Goal: Find specific page/section: Find specific page/section

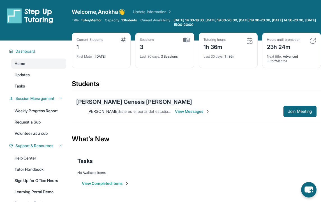
click at [104, 105] on div "[PERSON_NAME] Genesis [PERSON_NAME]" at bounding box center [134, 102] width 116 height 8
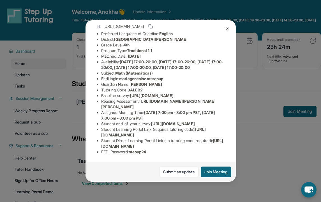
scroll to position [86, 0]
click at [130, 147] on span "[URL][DOMAIN_NAME]" at bounding box center [162, 143] width 122 height 10
click at [100, 145] on ul "Preferred Language of Guardian: English District: [GEOGRAPHIC_DATA][PERSON_NAME…" at bounding box center [161, 92] width 128 height 123
copy span "[URL][DOMAIN_NAME]"
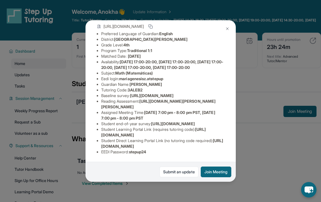
drag, startPoint x: 102, startPoint y: 134, endPoint x: 206, endPoint y: 134, distance: 104.1
click at [206, 134] on li "Student Learning Portal Link (requires tutoring code) : [URL][DOMAIN_NAME]" at bounding box center [162, 131] width 123 height 11
click at [111, 149] on li "EEDI Password : stepup24" at bounding box center [162, 152] width 123 height 6
copy span "[URL][DOMAIN_NAME]"
drag, startPoint x: 102, startPoint y: 145, endPoint x: 219, endPoint y: 147, distance: 117.9
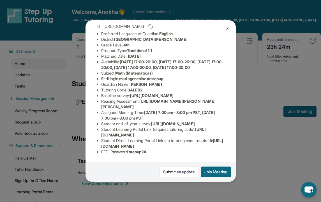
click at [219, 147] on li "Student Direct Learning Portal Link (no tutoring code required) : [URL][DOMAIN_…" at bounding box center [162, 143] width 123 height 11
copy span "[URL][DOMAIN_NAME]"
click at [215, 172] on button "Join Meeting" at bounding box center [216, 171] width 31 height 11
